Goal: Task Accomplishment & Management: Complete application form

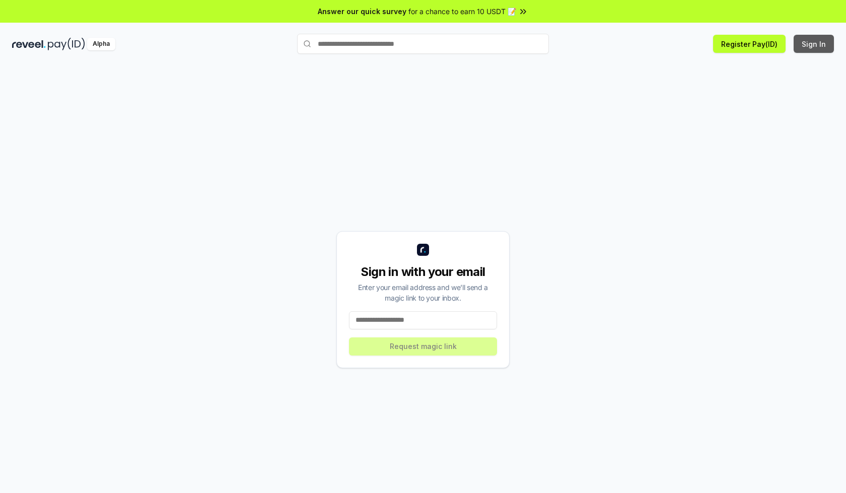
click at [814, 44] on button "Sign In" at bounding box center [813, 44] width 40 height 18
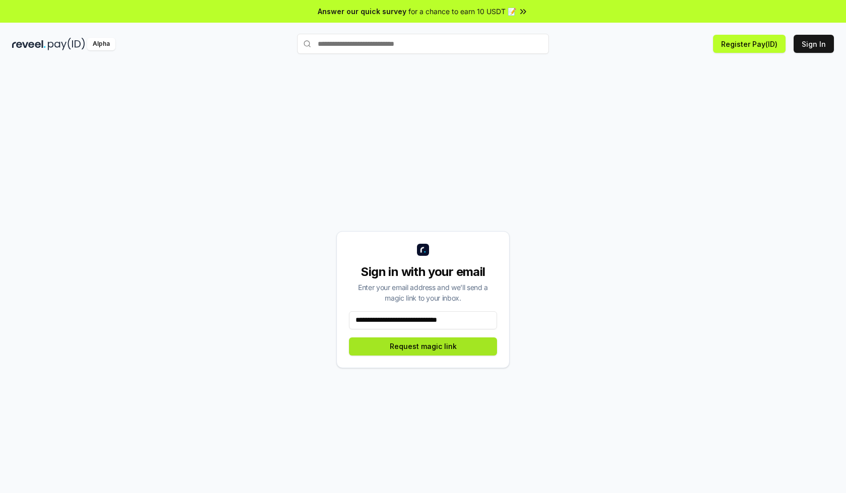
type input "**********"
click at [423, 346] on button "Request magic link" at bounding box center [423, 346] width 148 height 18
